Goal: Task Accomplishment & Management: Complete application form

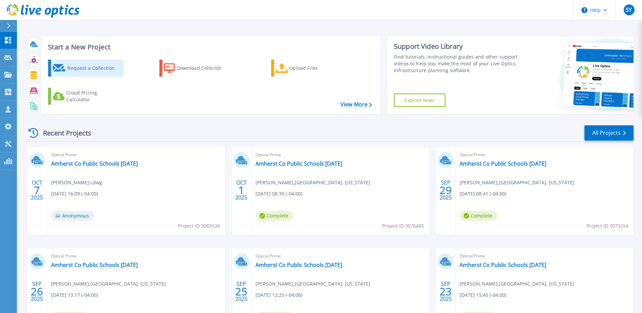
click at [86, 69] on div "Request a Collection" at bounding box center [94, 68] width 54 height 14
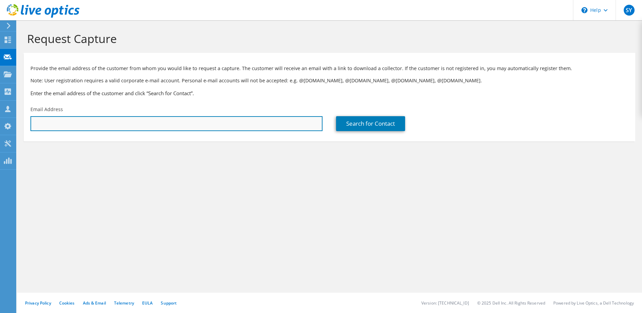
click at [181, 123] on input "text" at bounding box center [176, 123] width 292 height 15
paste input "838161"
type input "838161"
drag, startPoint x: 144, startPoint y: 126, endPoint x: -1, endPoint y: 119, distance: 145.1
click at [0, 119] on html "SY Partner Team Member Seth Ymker seth.ymker@cdwg.com cdwg My Profile Log Out \…" at bounding box center [321, 156] width 642 height 313
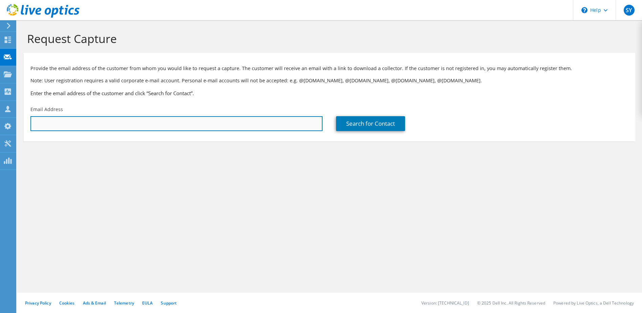
click at [198, 119] on input "text" at bounding box center [176, 123] width 292 height 15
paste input "orosse@saintcecilia.org"
type input "orosse@saintcecilia.org"
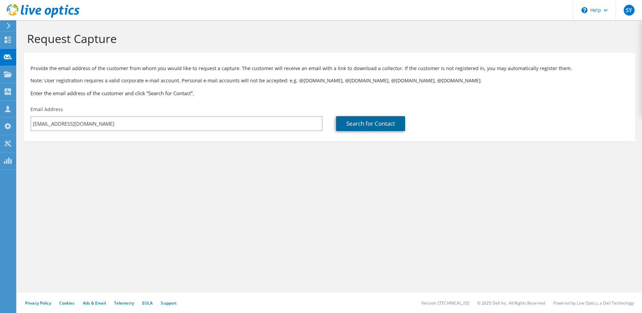
click at [356, 125] on link "Search for Contact" at bounding box center [370, 123] width 69 height 15
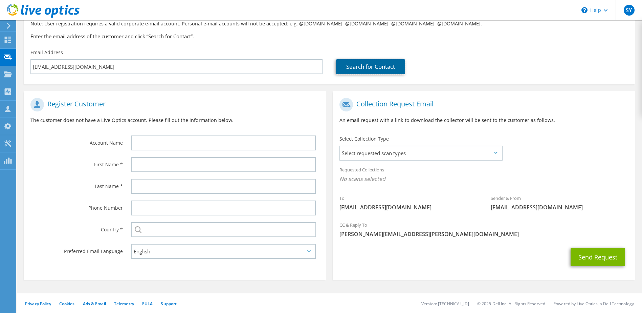
scroll to position [58, 0]
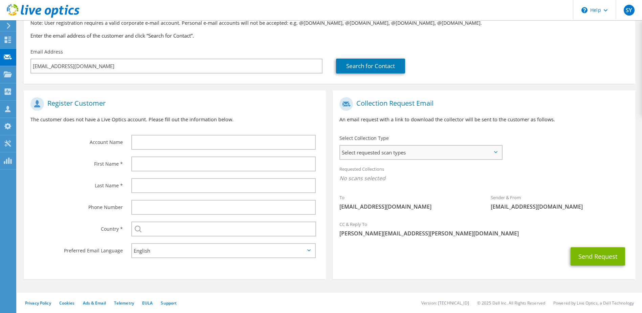
click at [382, 156] on span "Select requested scan types" at bounding box center [420, 153] width 161 height 14
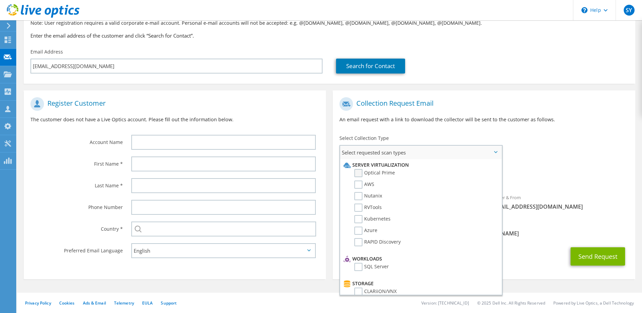
click at [380, 175] on label "Optical Prime" at bounding box center [375, 173] width 41 height 8
click at [0, 0] on input "Optical Prime" at bounding box center [0, 0] width 0 height 0
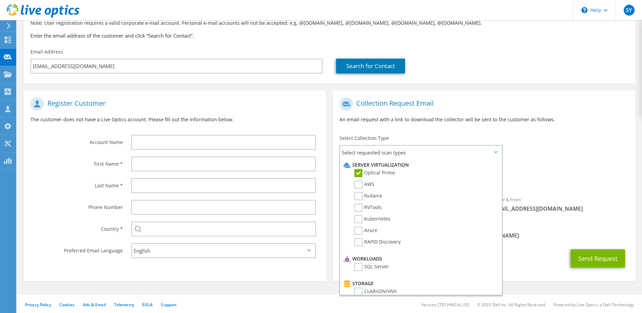
click at [550, 189] on div "Requested Collections No scans selected Optical Prime" at bounding box center [484, 177] width 302 height 30
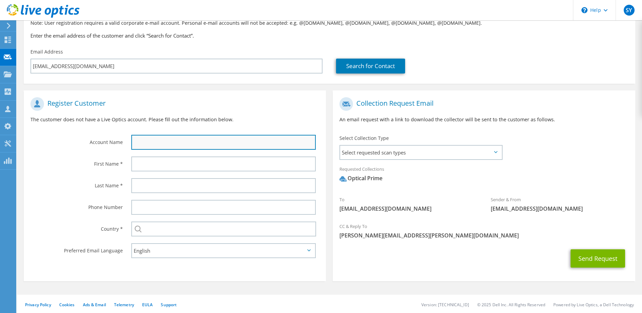
click at [189, 140] on input "text" at bounding box center [223, 142] width 185 height 15
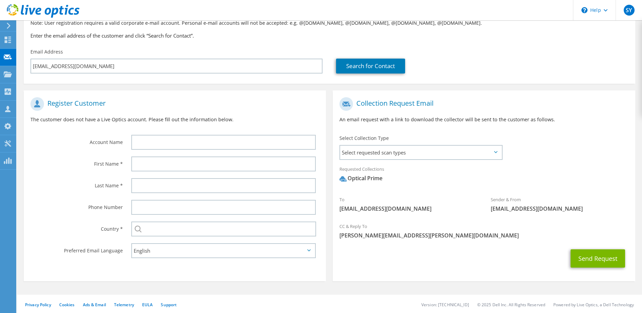
click at [217, 117] on p "The customer does not have a Live Optics account. Please fill out the informati…" at bounding box center [174, 119] width 289 height 7
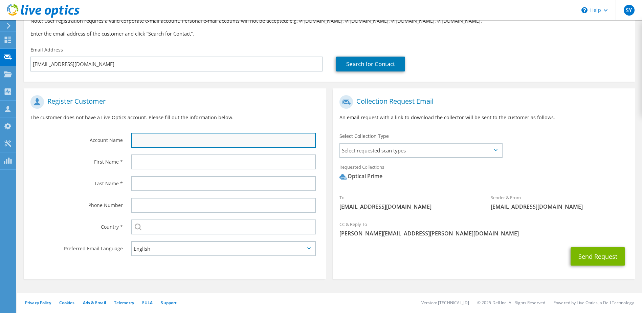
click at [143, 141] on input "text" at bounding box center [223, 140] width 185 height 15
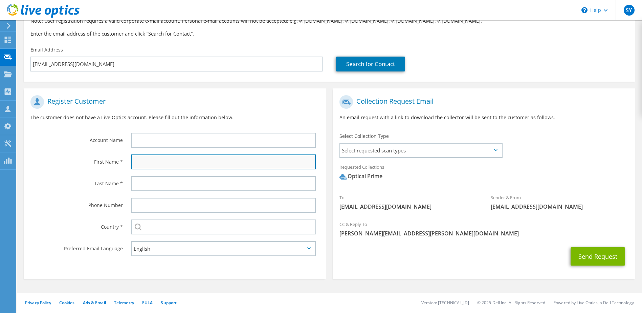
click at [142, 162] on input "text" at bounding box center [223, 161] width 185 height 15
type input "Oscar"
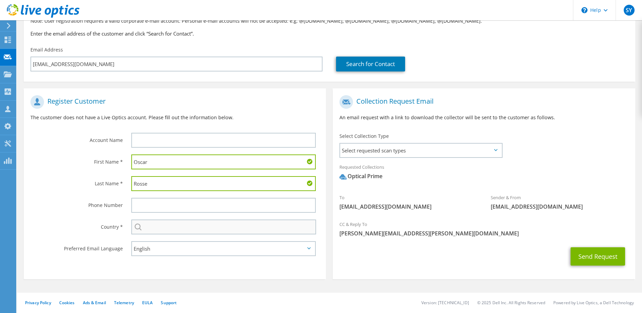
type input "Rosse"
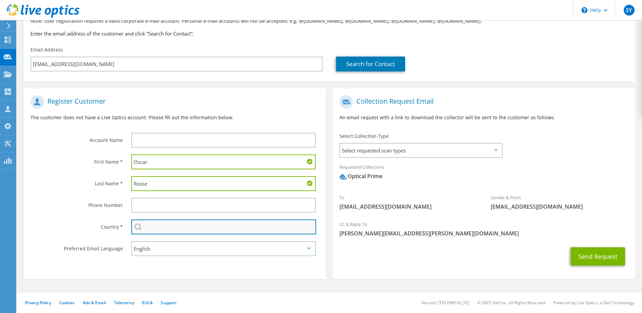
click at [174, 232] on input "text" at bounding box center [223, 226] width 185 height 15
click at [182, 228] on input "text" at bounding box center [223, 226] width 185 height 15
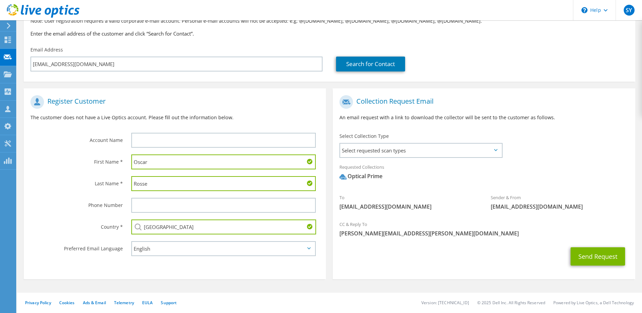
type input "[GEOGRAPHIC_DATA]"
click at [59, 198] on label "Phone Number" at bounding box center [76, 203] width 92 height 11
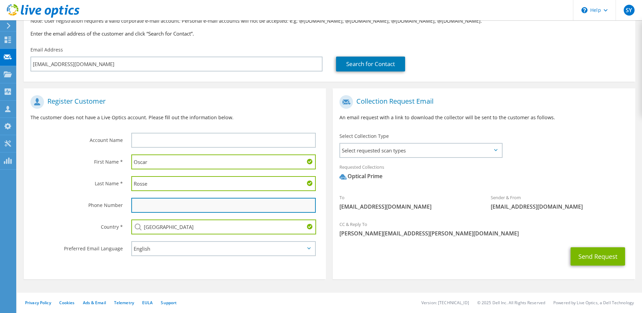
click at [152, 203] on input "text" at bounding box center [223, 205] width 185 height 15
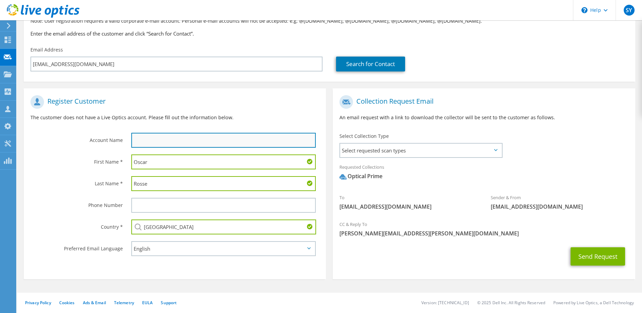
click at [159, 139] on input "text" at bounding box center [223, 140] width 185 height 15
click at [241, 141] on input "text" at bounding box center [223, 140] width 185 height 15
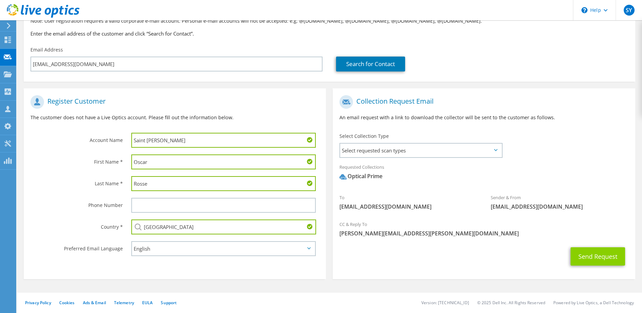
type input "Saint Cecilia"
click at [604, 257] on button "Send Request" at bounding box center [598, 256] width 55 height 18
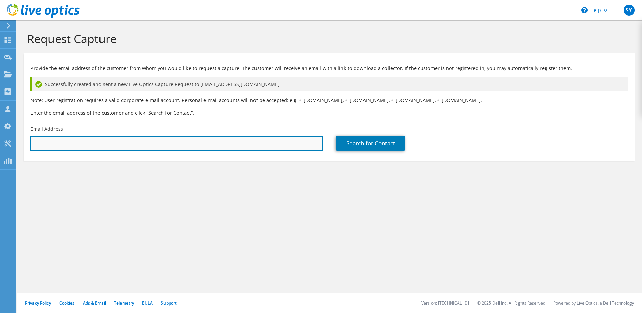
click at [184, 140] on input "text" at bounding box center [176, 143] width 292 height 15
paste input "crampton@iowacentral.edu"
type input "crampton@iowacentral.edu"
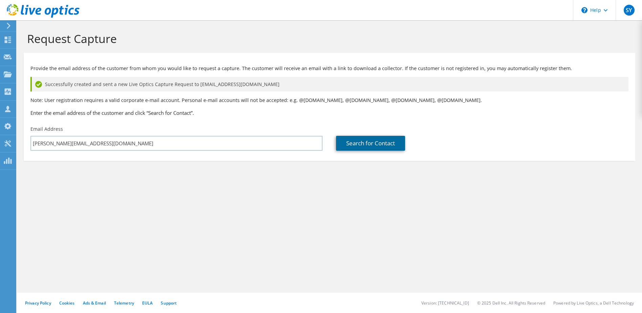
click at [367, 141] on link "Search for Contact" at bounding box center [370, 143] width 69 height 15
type input "IOWA CENTRAL COMMUNITY COLLEGE"
type input "Troy"
type input "Crampton"
type input "[GEOGRAPHIC_DATA]"
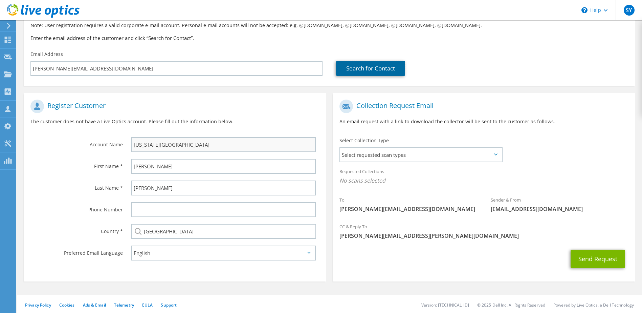
scroll to position [77, 0]
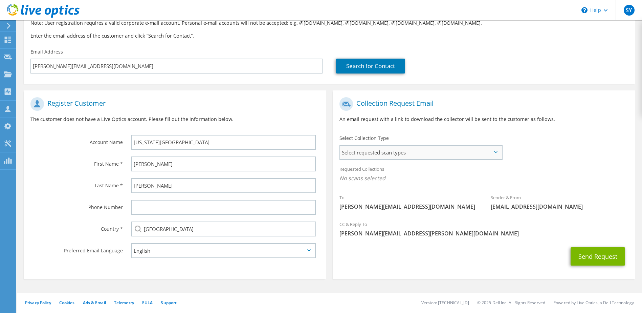
click at [402, 151] on span "Select requested scan types" at bounding box center [420, 153] width 161 height 14
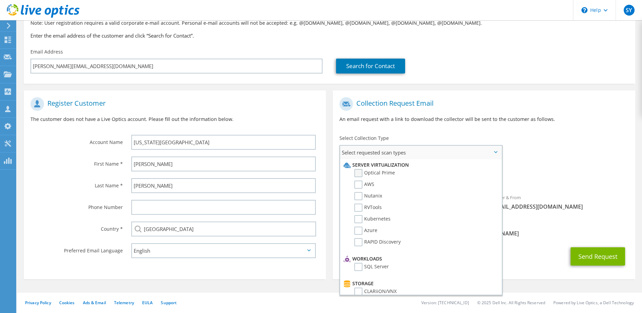
click at [374, 175] on label "Optical Prime" at bounding box center [375, 173] width 41 height 8
click at [0, 0] on input "Optical Prime" at bounding box center [0, 0] width 0 height 0
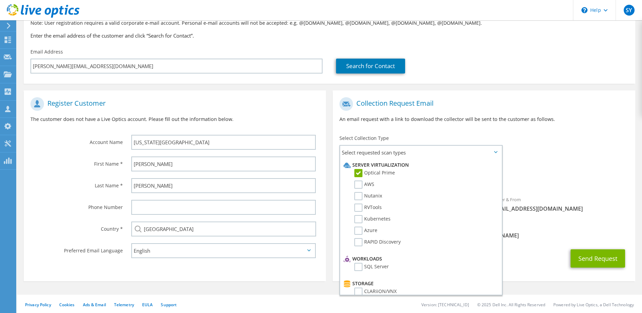
click at [566, 224] on div "CC & Reply To seth.ymker@cdwg.com" at bounding box center [484, 230] width 302 height 23
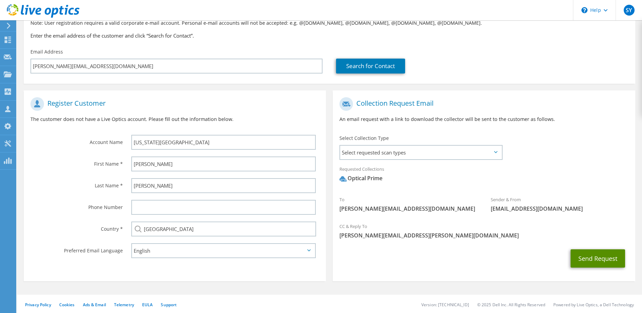
click at [604, 256] on button "Send Request" at bounding box center [598, 258] width 55 height 18
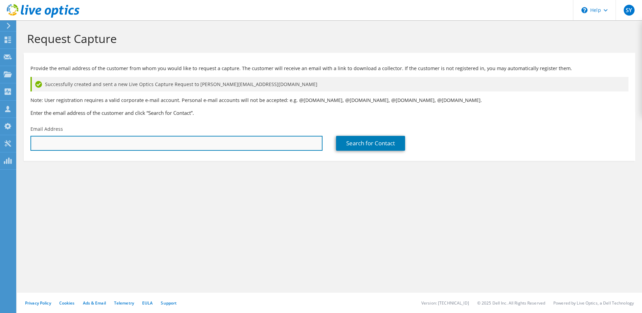
click at [148, 142] on input "text" at bounding box center [176, 143] width 292 height 15
paste input "norrism@lpisd.org"
type input "norrism@lpisd.org"
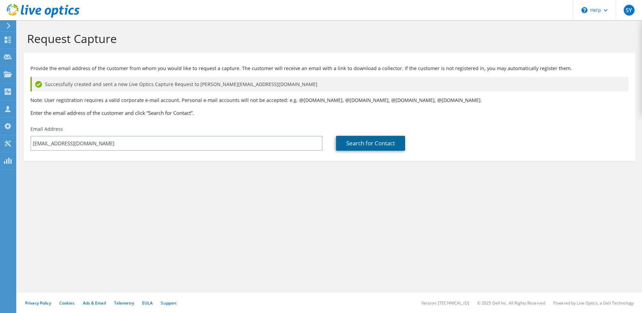
click at [366, 141] on link "Search for Contact" at bounding box center [370, 143] width 69 height 15
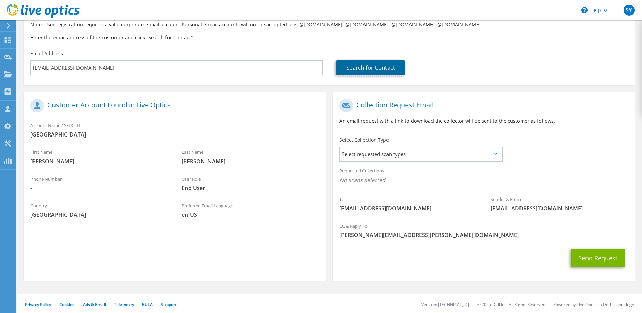
scroll to position [77, 0]
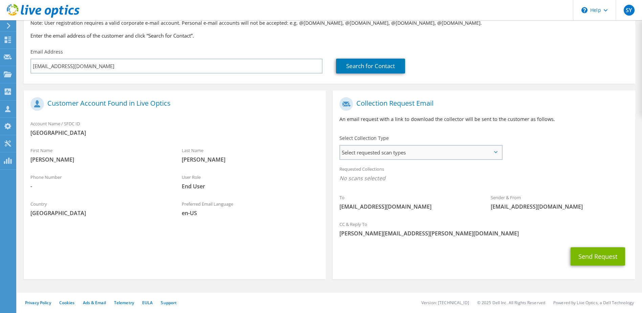
click at [409, 152] on span "Select requested scan types" at bounding box center [420, 153] width 161 height 14
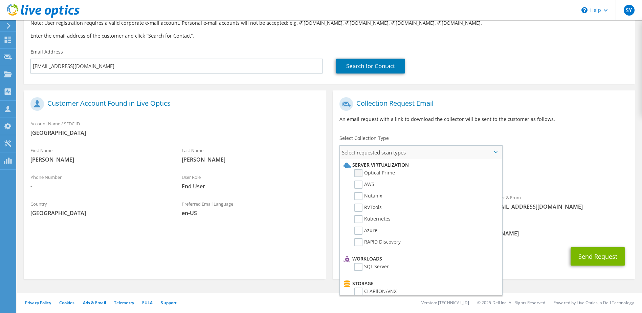
click at [380, 170] on label "Optical Prime" at bounding box center [375, 173] width 41 height 8
click at [0, 0] on input "Optical Prime" at bounding box center [0, 0] width 0 height 0
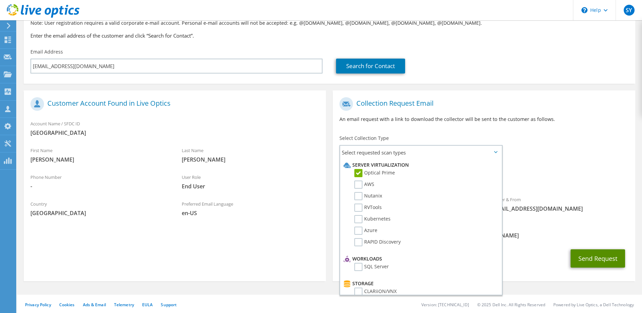
click at [600, 263] on button "Send Request" at bounding box center [598, 258] width 55 height 18
